Goal: Information Seeking & Learning: Learn about a topic

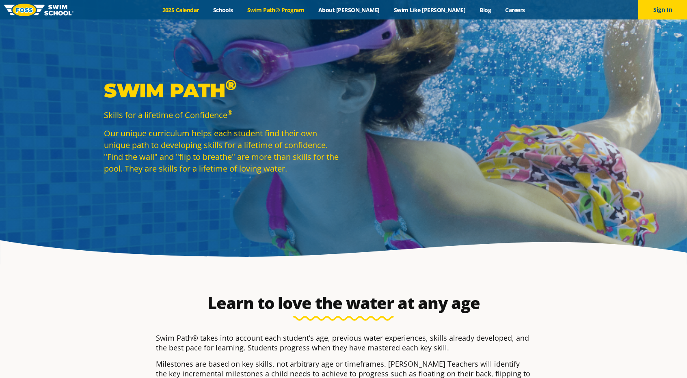
click at [206, 9] on link "2025 Calendar" at bounding box center [180, 10] width 51 height 8
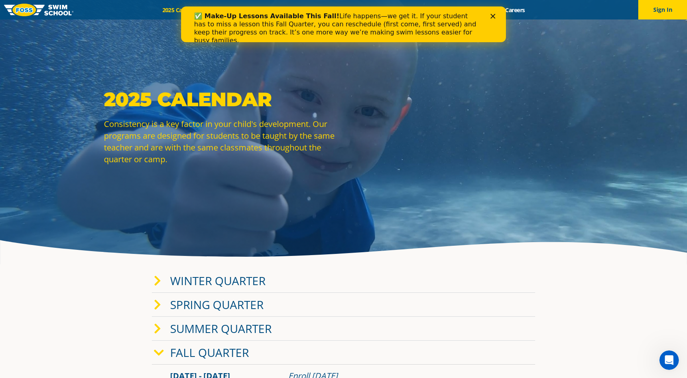
click at [207, 307] on link "Spring Quarter" at bounding box center [216, 304] width 93 height 15
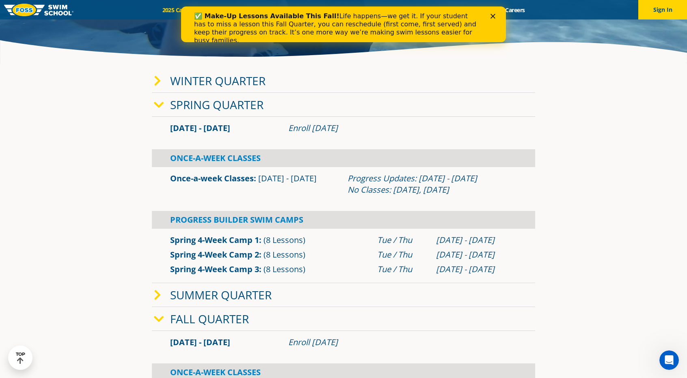
scroll to position [201, 0]
click at [200, 319] on link "Fall Quarter" at bounding box center [209, 318] width 79 height 15
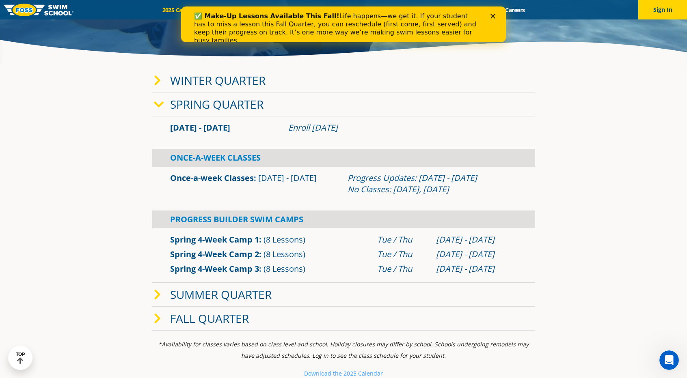
scroll to position [275, 0]
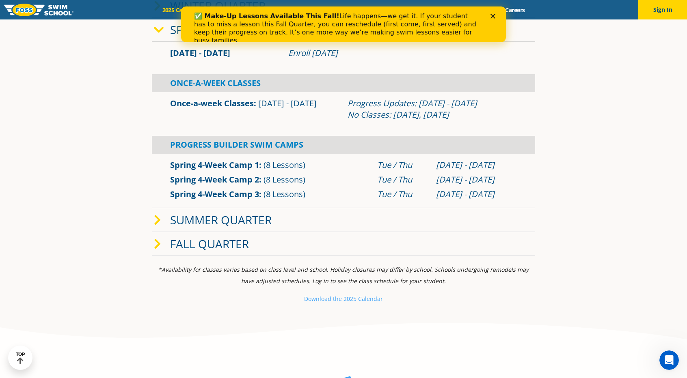
click at [214, 241] on link "Fall Quarter" at bounding box center [209, 243] width 79 height 15
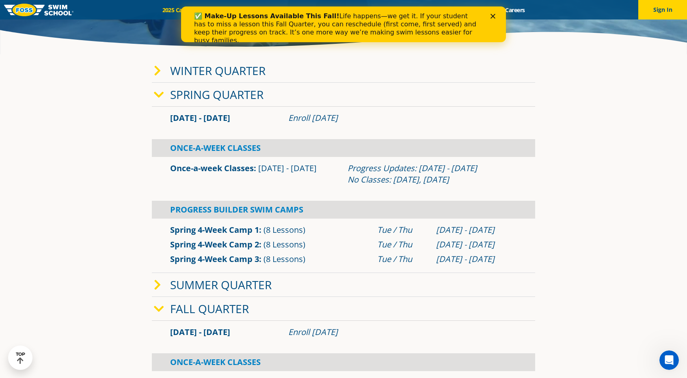
scroll to position [210, 0]
click at [226, 107] on div "[DATE] - [DATE] Enroll [DATE]" at bounding box center [343, 118] width 383 height 23
click at [231, 97] on link "Spring Quarter" at bounding box center [216, 94] width 93 height 15
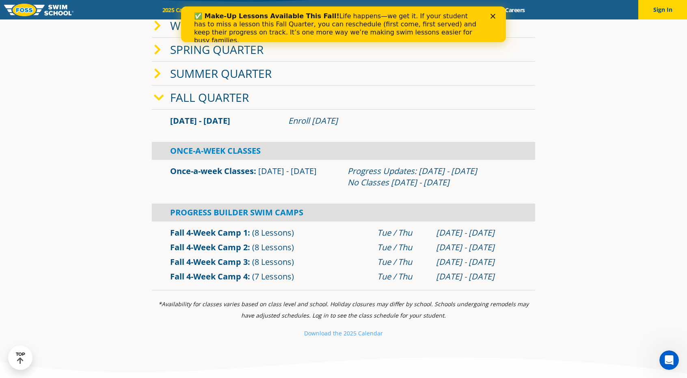
scroll to position [256, 0]
